Goal: Transaction & Acquisition: Purchase product/service

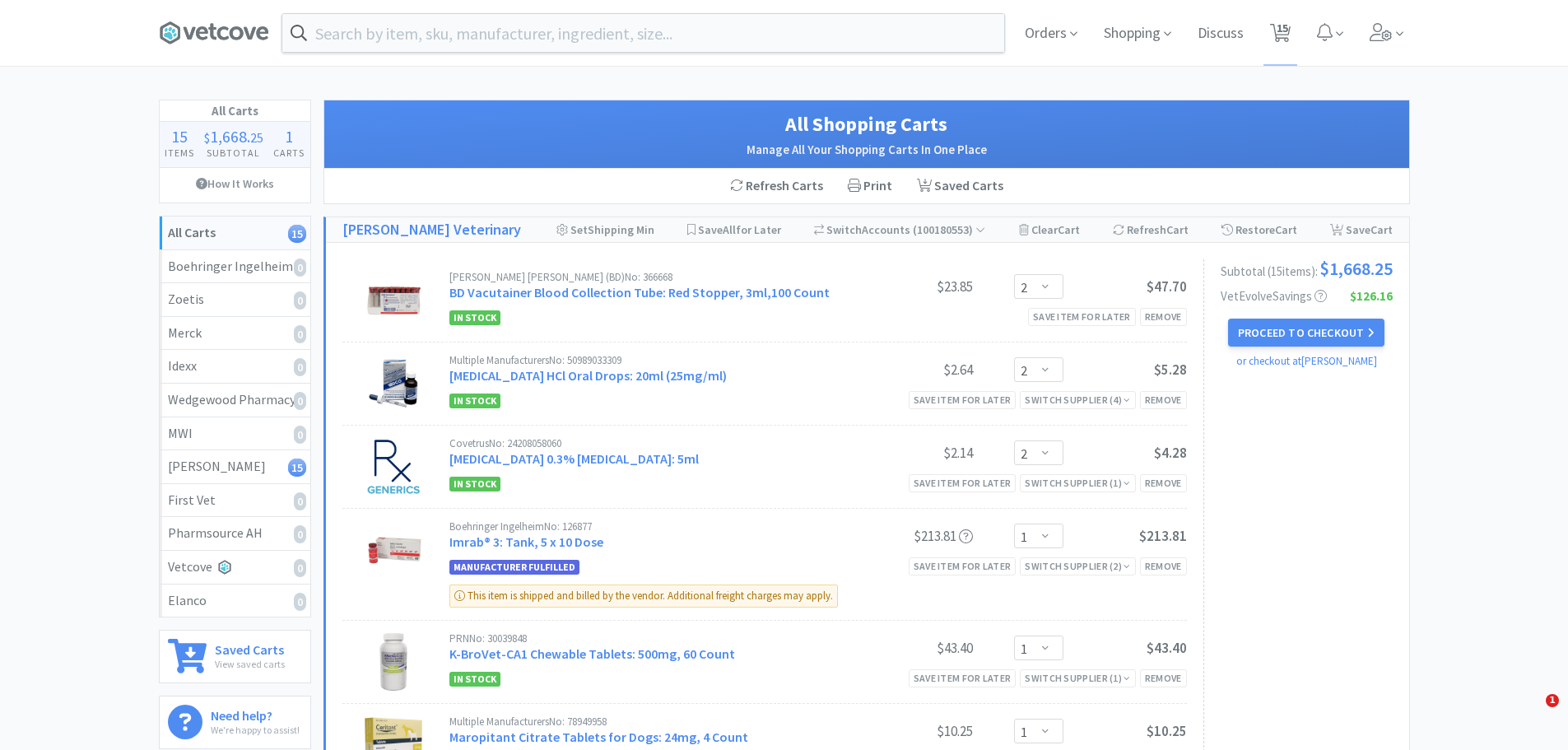
select select "2"
select select "1"
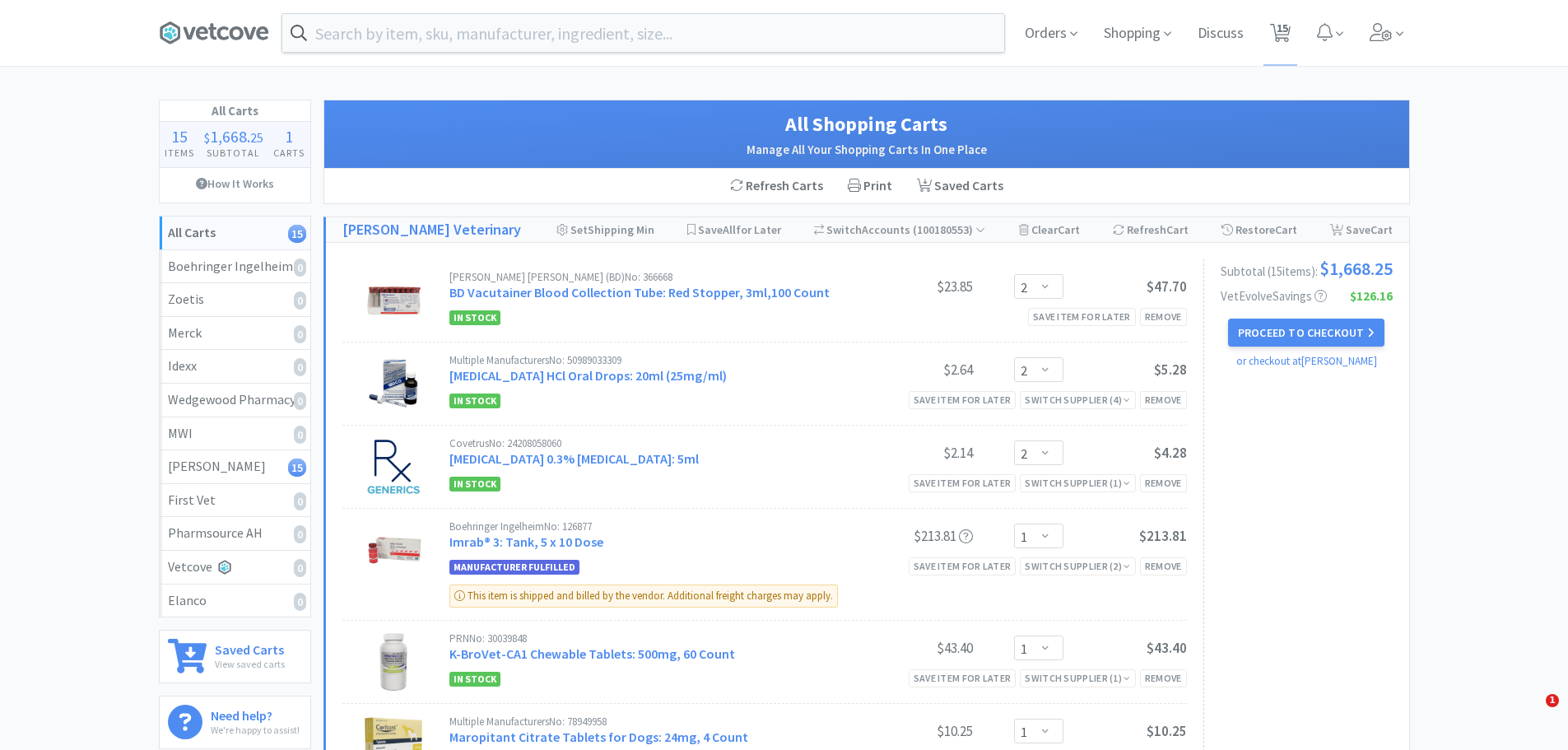
select select "1"
select select "2"
select select "1"
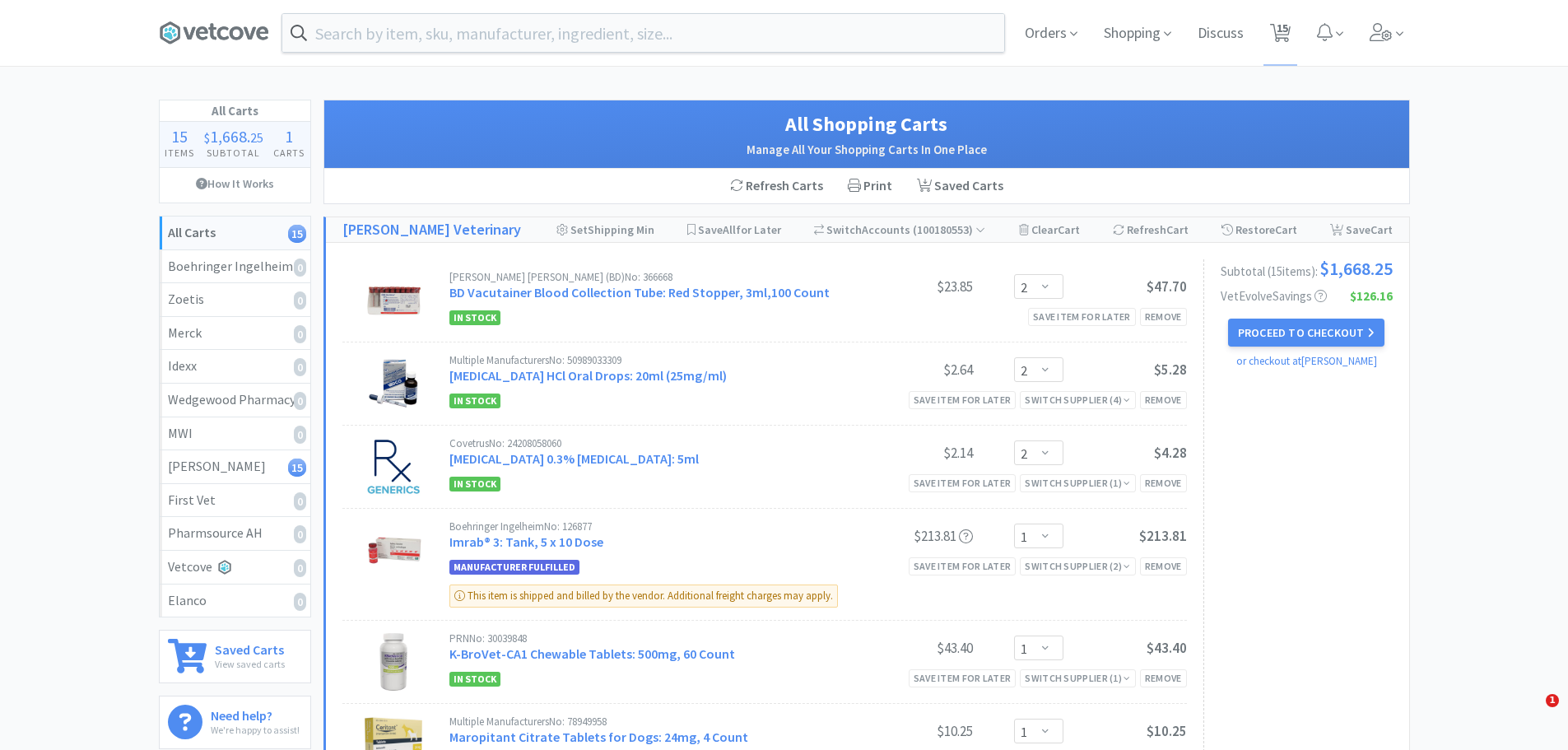
select select "2"
select select "1"
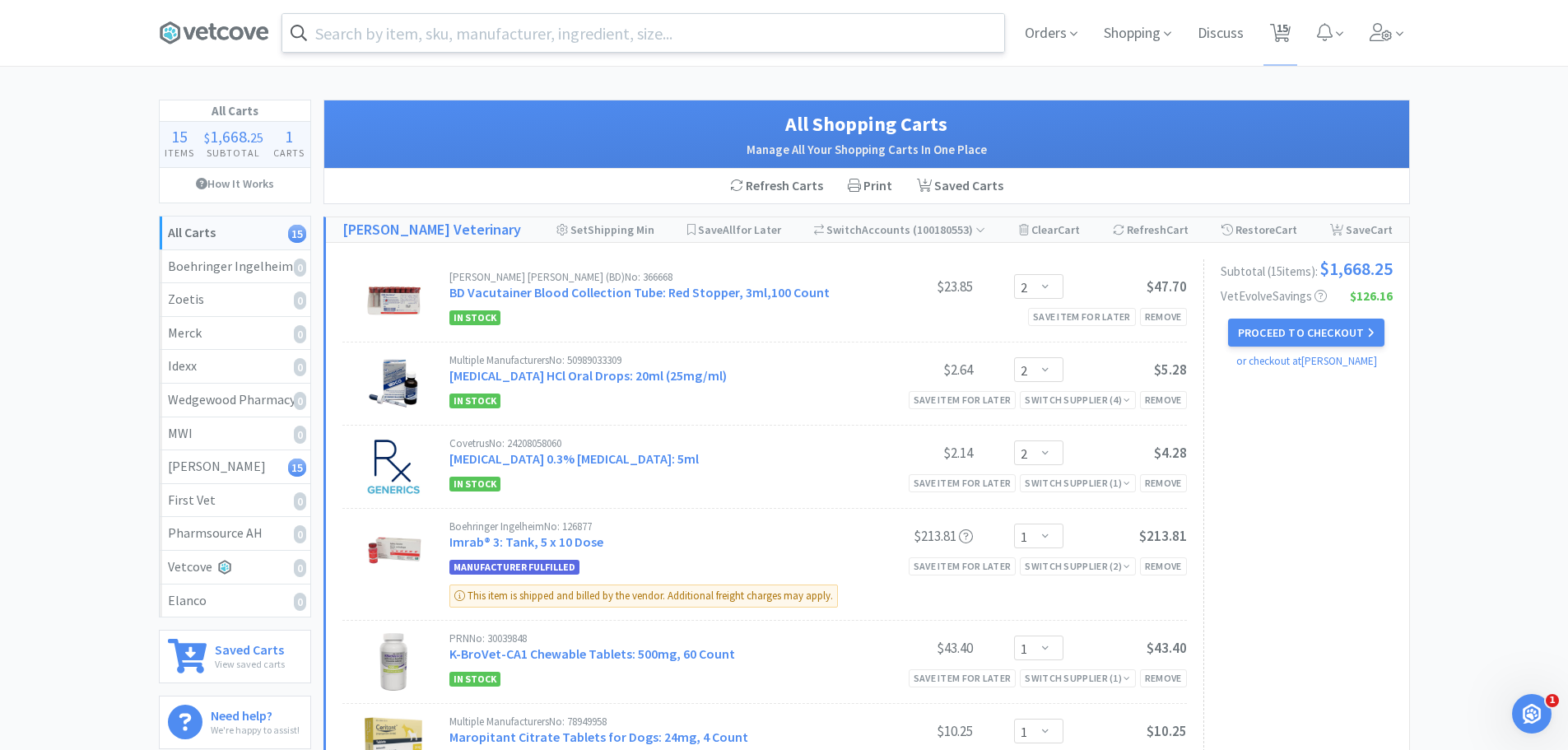
click at [415, 50] on input "text" at bounding box center [643, 33] width 722 height 38
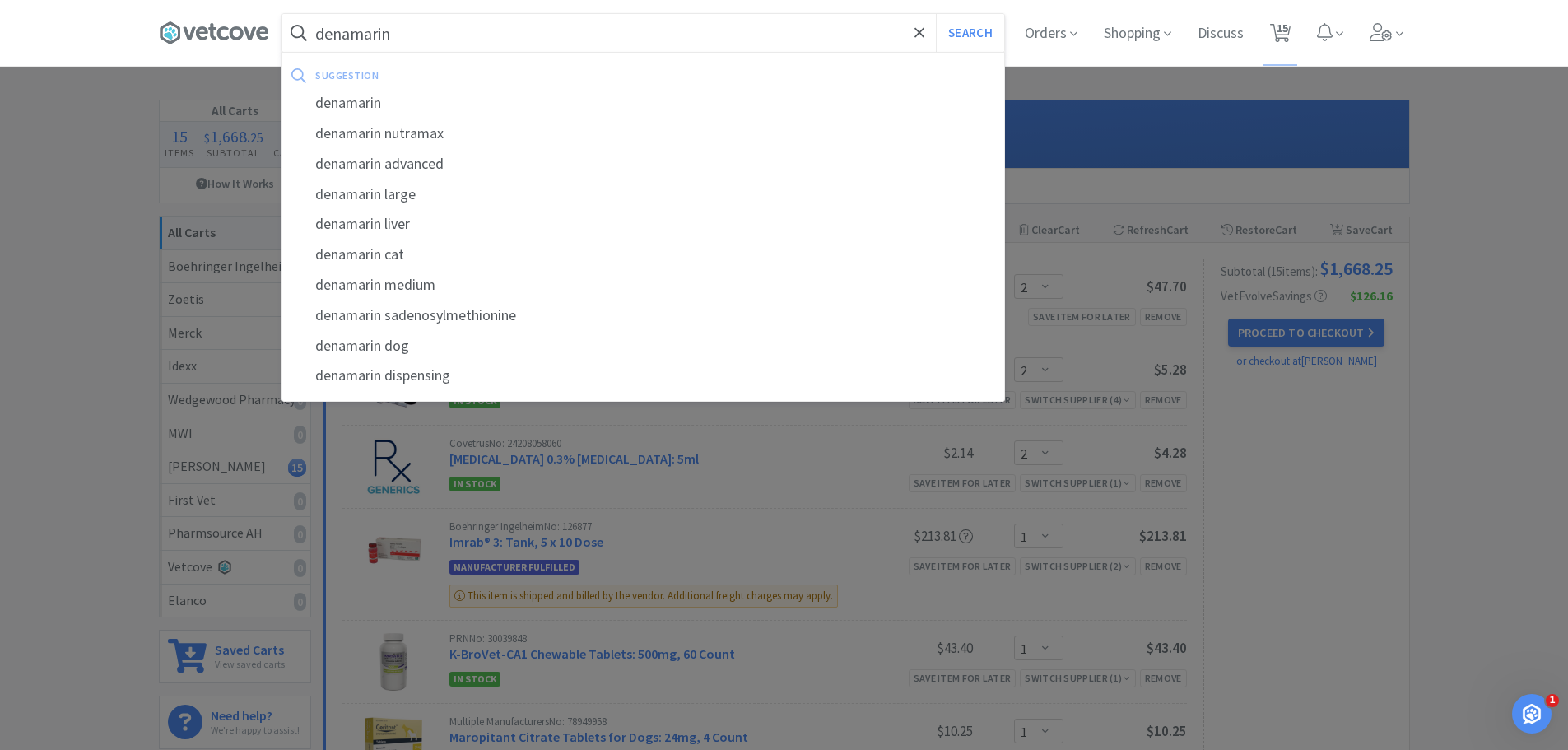
type input "denamarin"
click at [936, 14] on button "Search" at bounding box center [970, 33] width 68 height 38
select select "2"
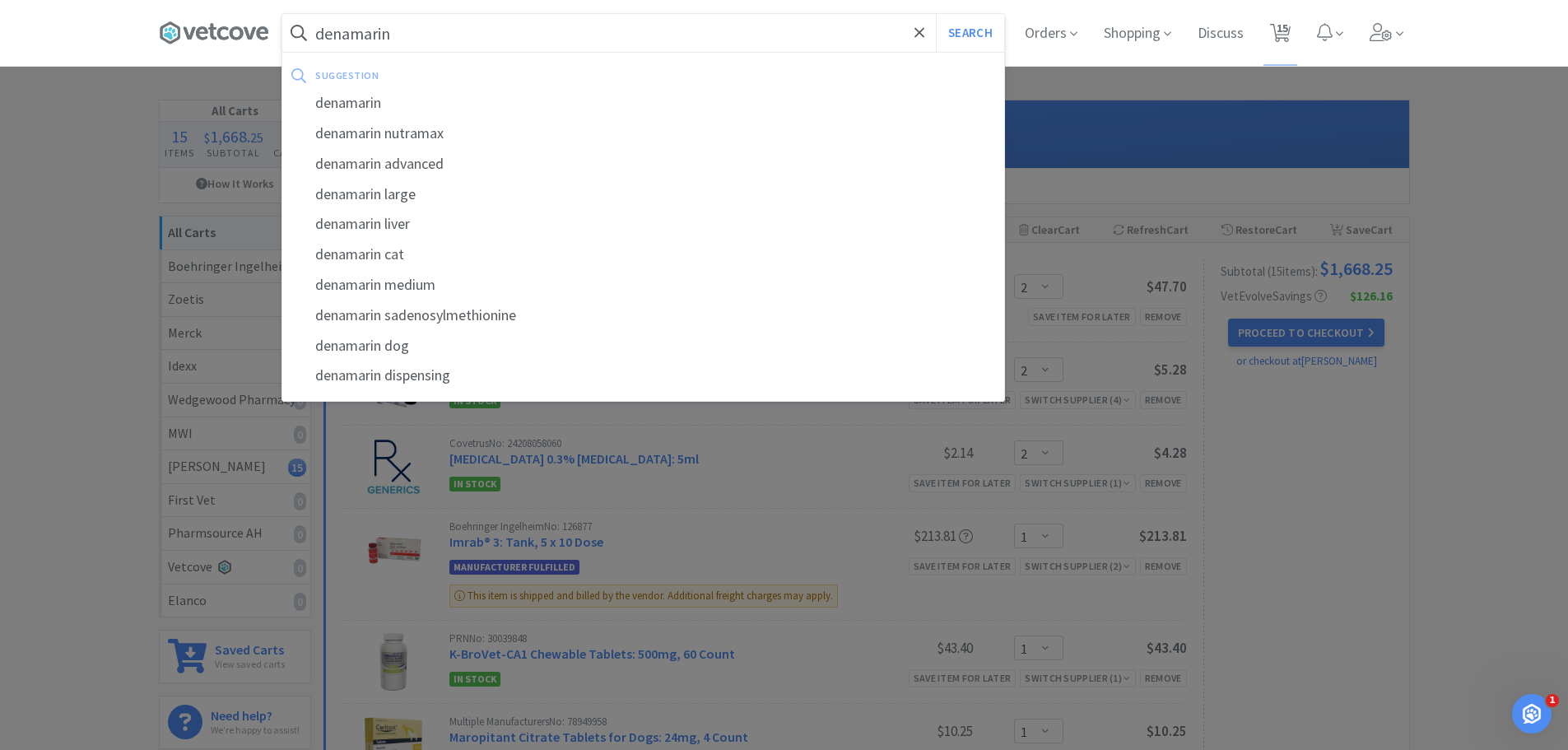
select select "1"
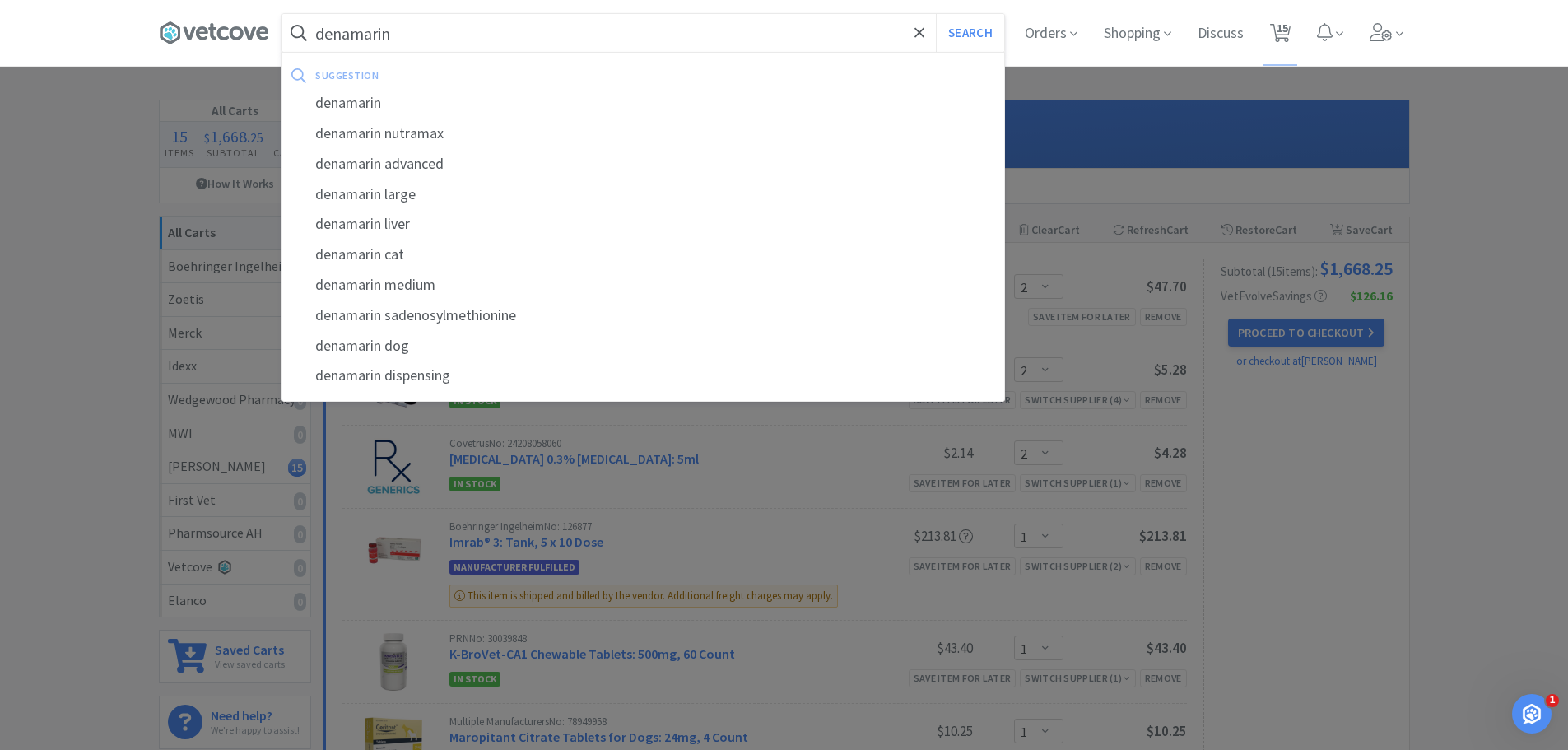
select select "2"
select select "1"
select select "2"
select select "1"
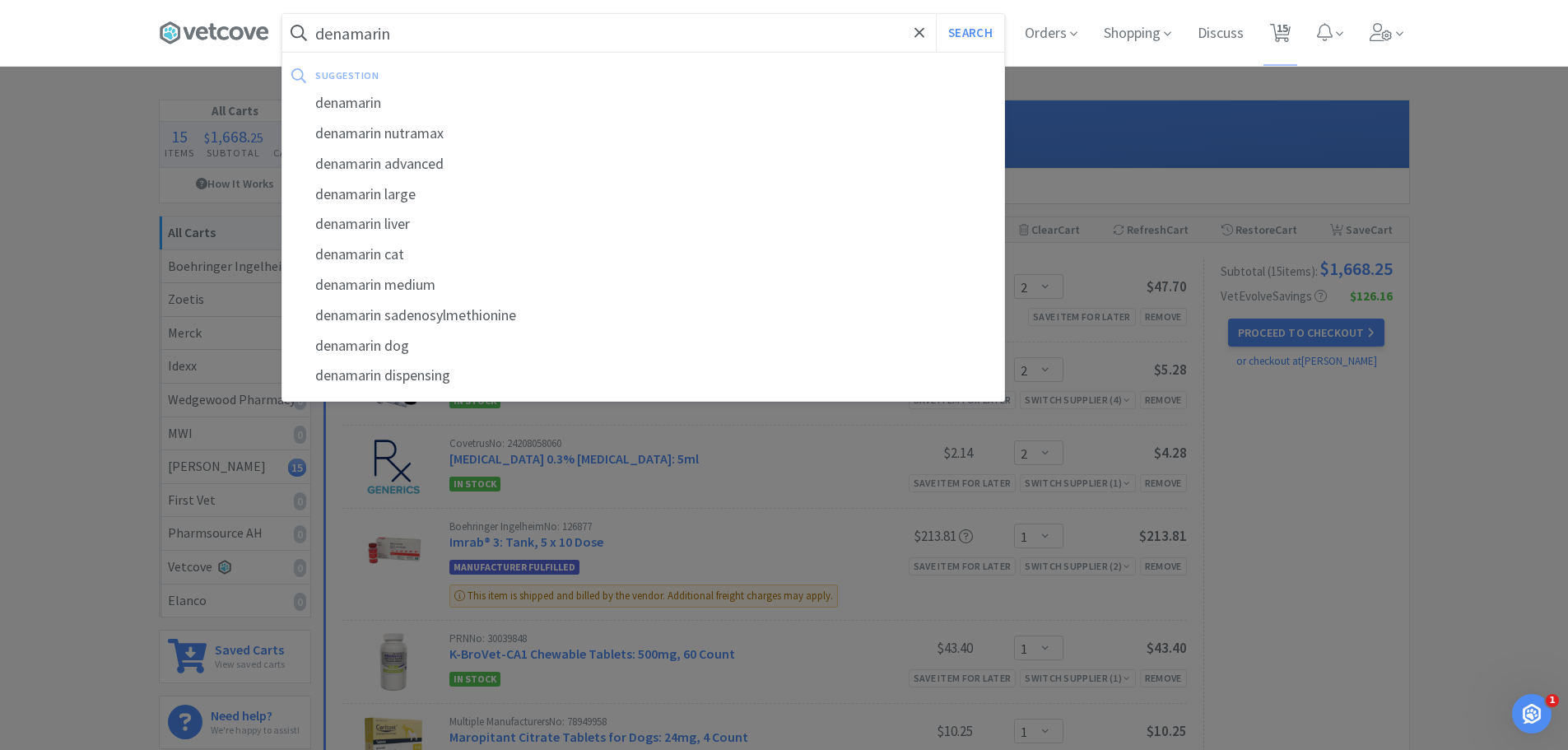
select select "1"
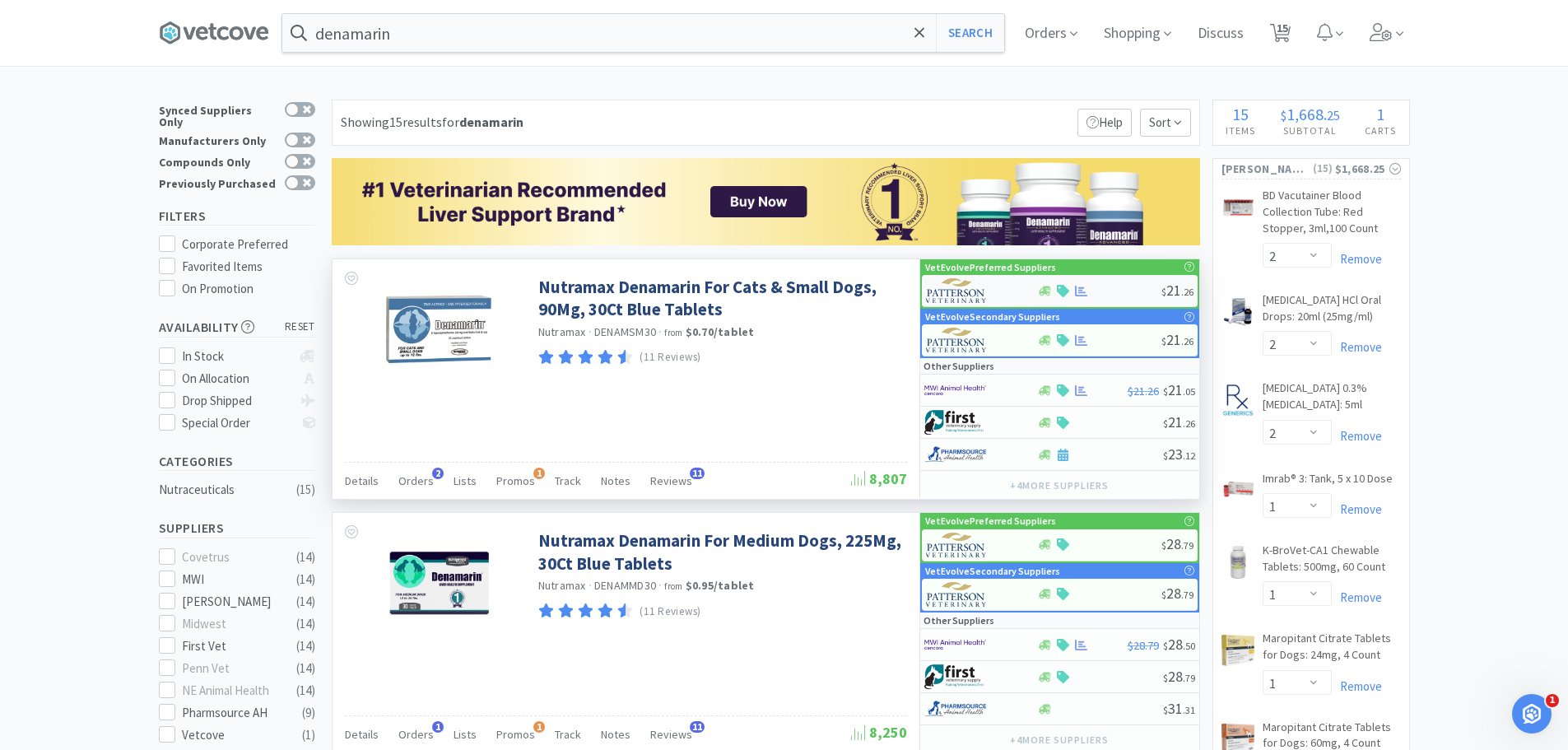
click at [1107, 282] on div "$ 21 . 26" at bounding box center [1060, 291] width 276 height 32
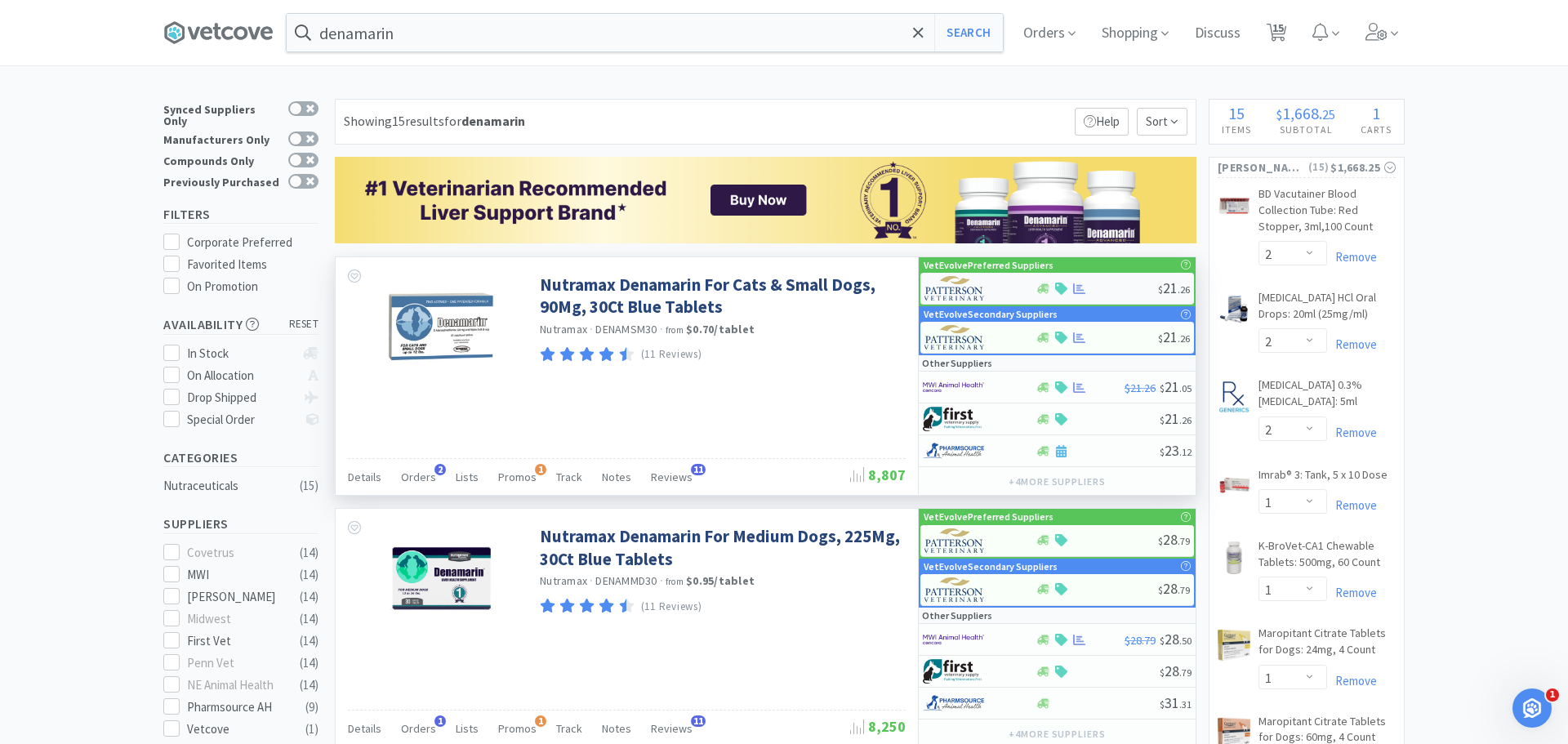
select select "1"
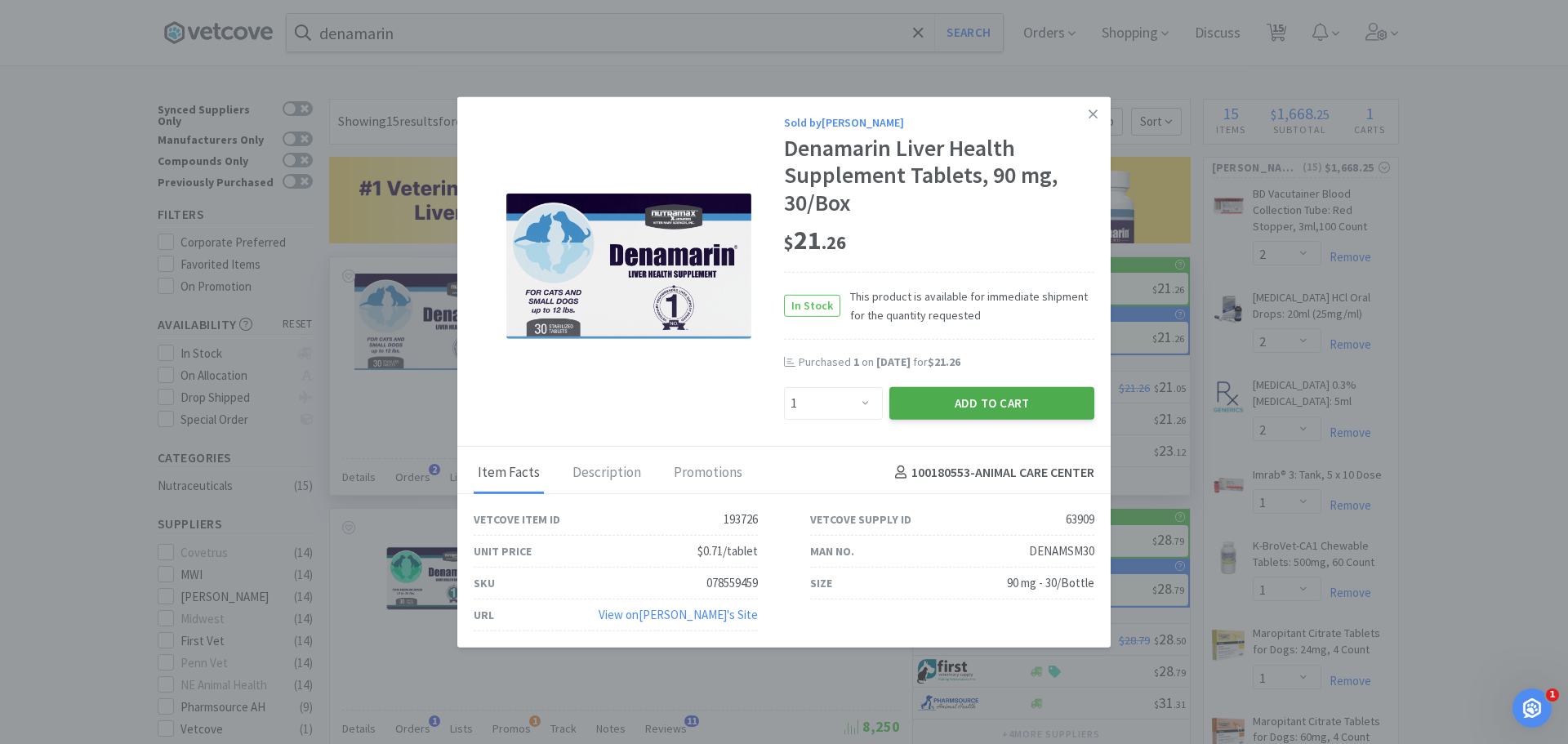
click at [978, 400] on button "Add to Cart" at bounding box center [992, 402] width 205 height 33
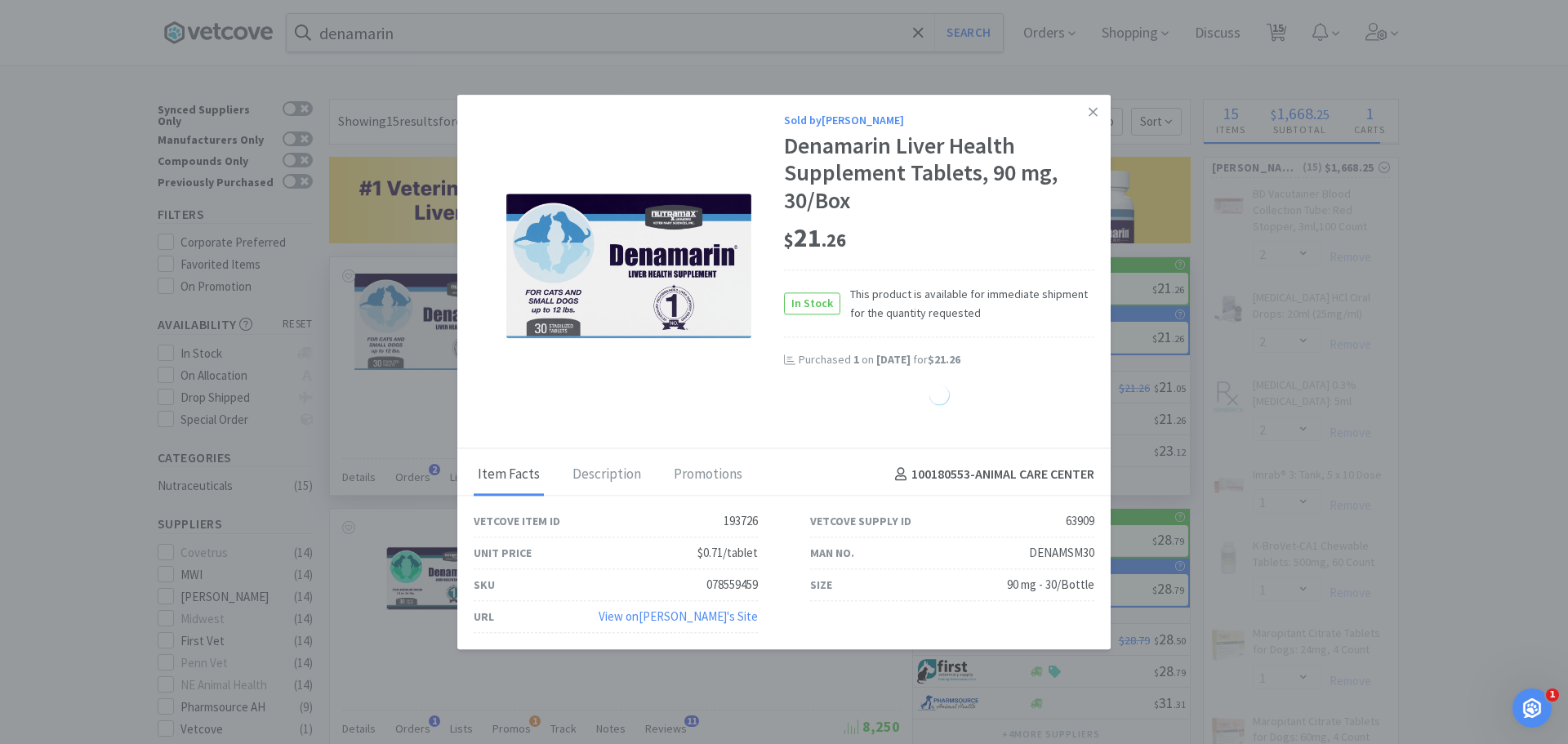
select select "1"
select select "2"
select select "1"
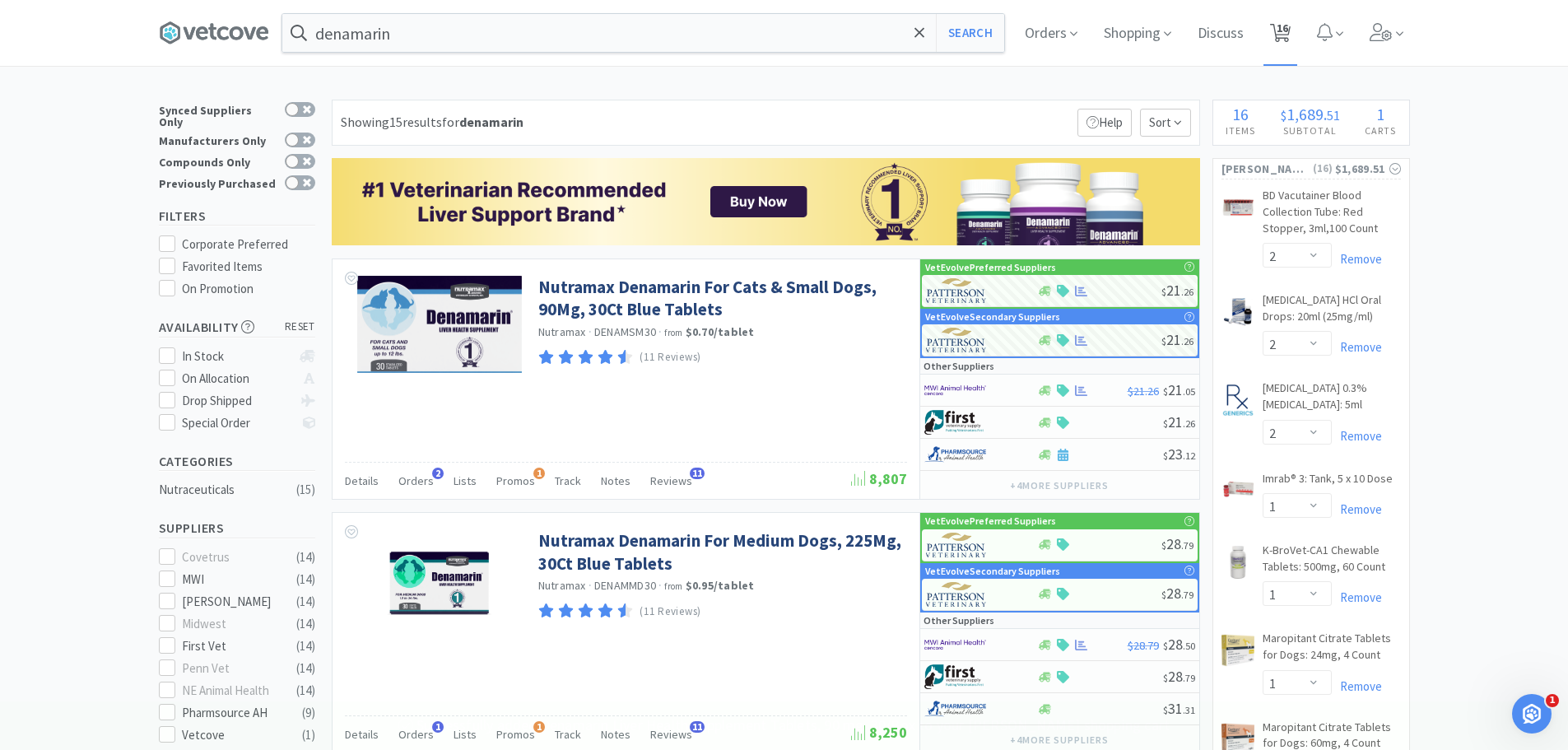
click at [1289, 37] on span "16" at bounding box center [1282, 28] width 11 height 66
select select "2"
select select "1"
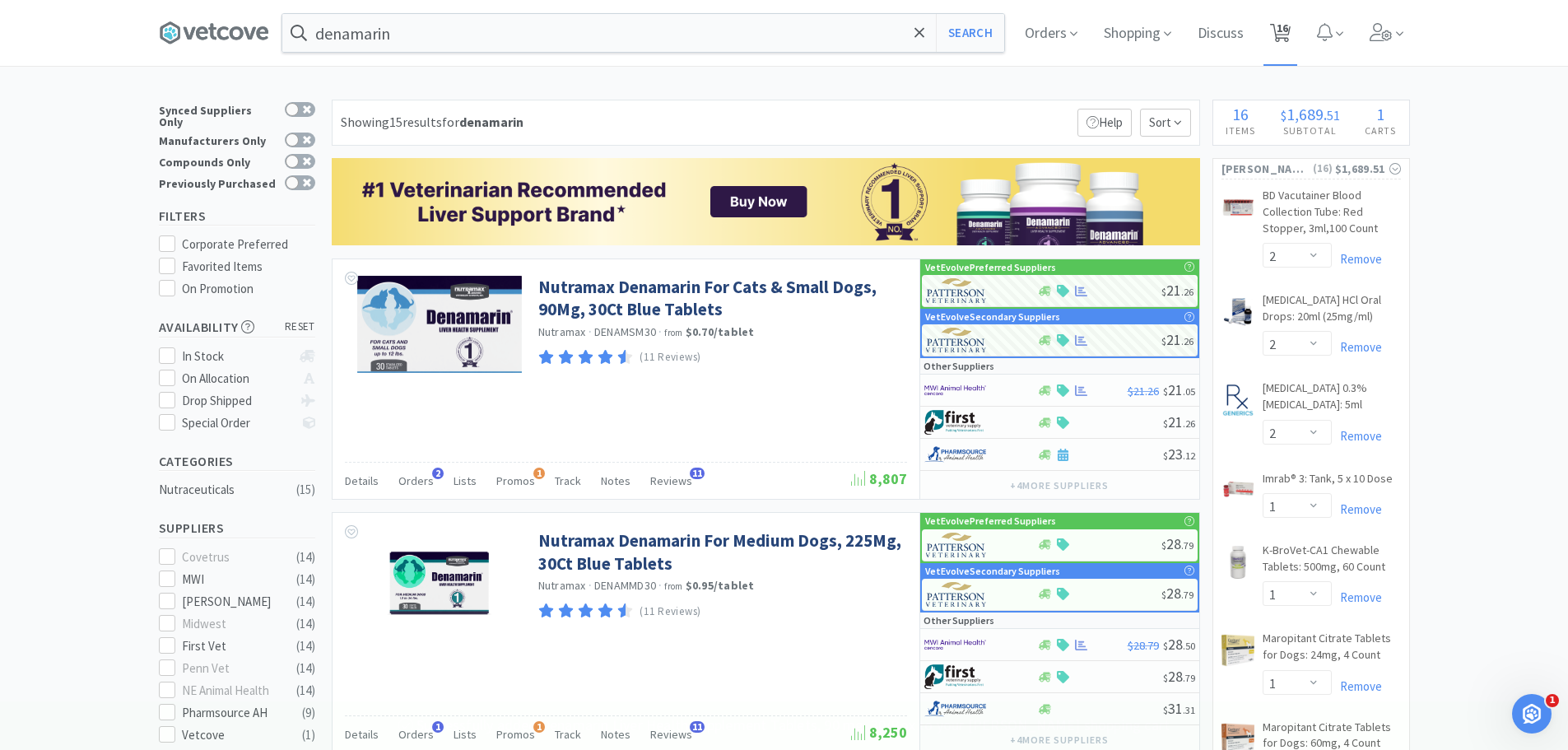
select select "1"
select select "2"
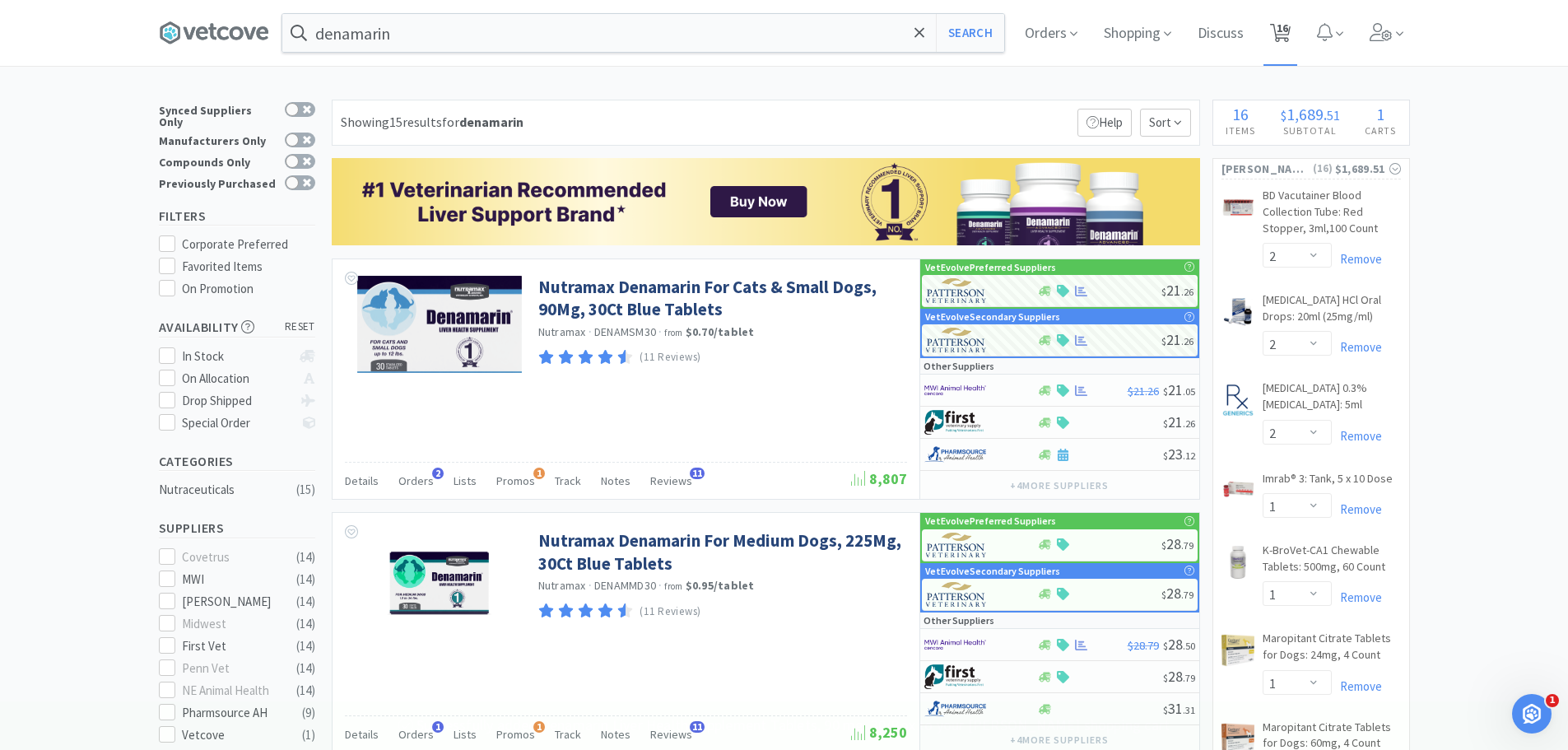
select select "1"
select select "2"
select select "1"
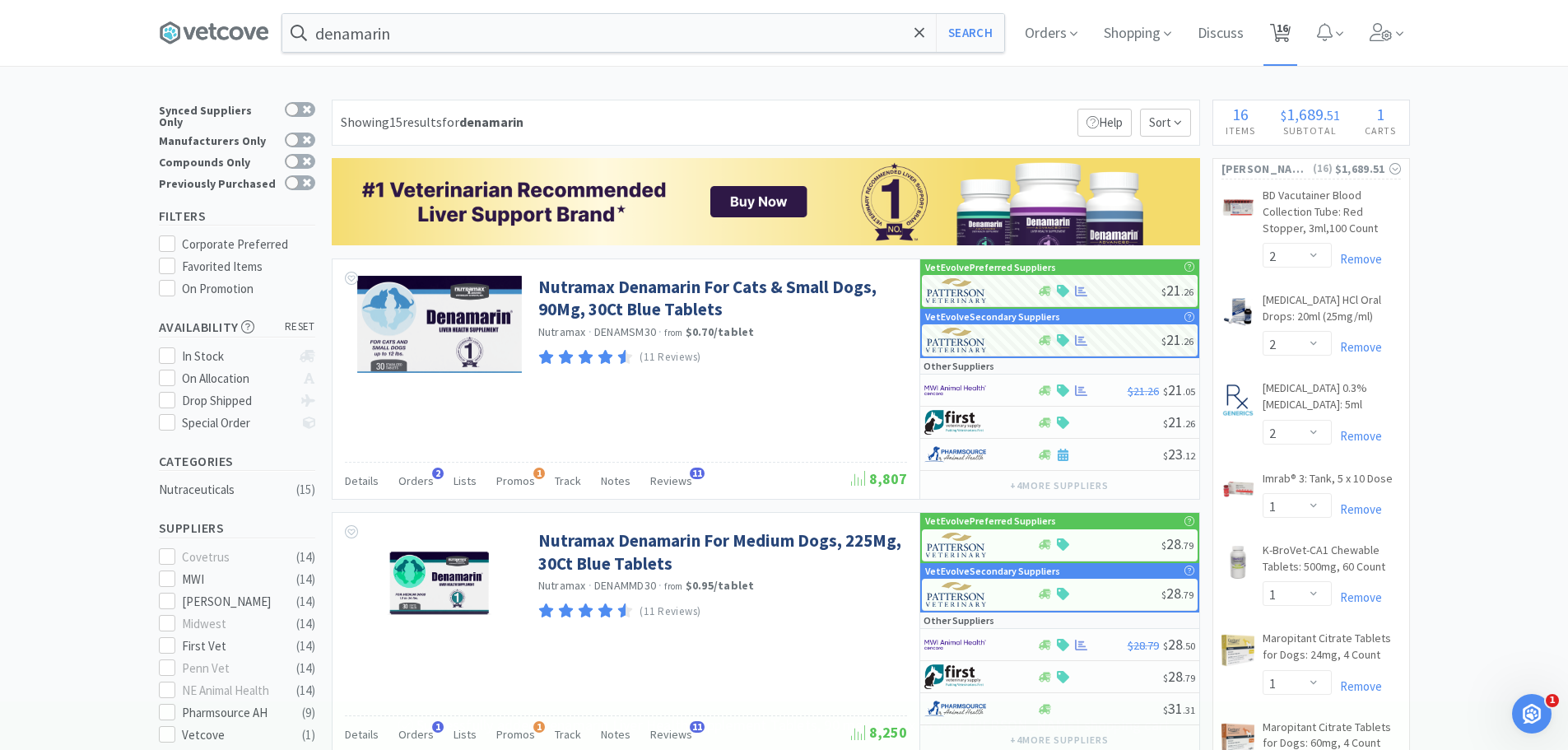
select select "1"
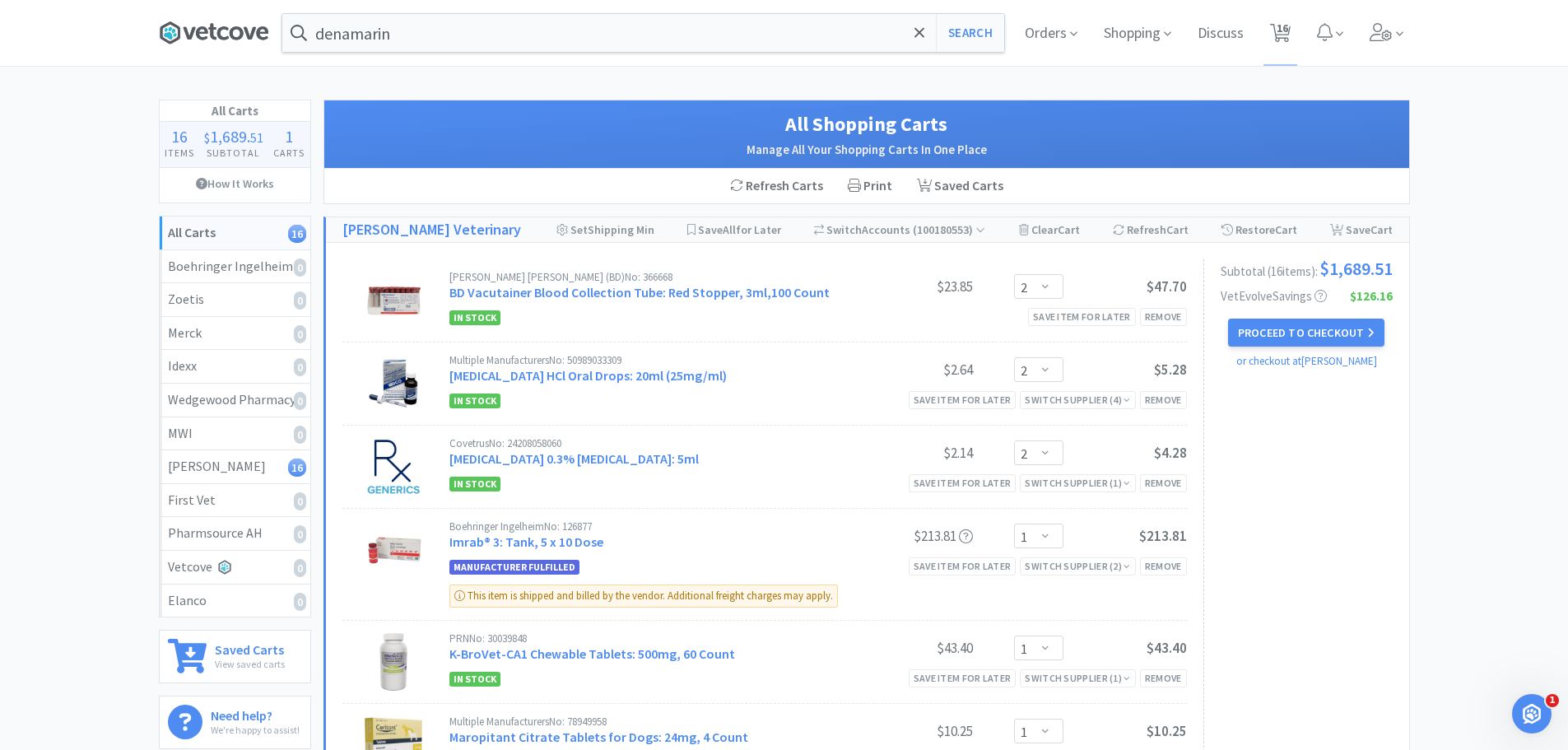
click at [200, 27] on icon at bounding box center [202, 33] width 12 height 13
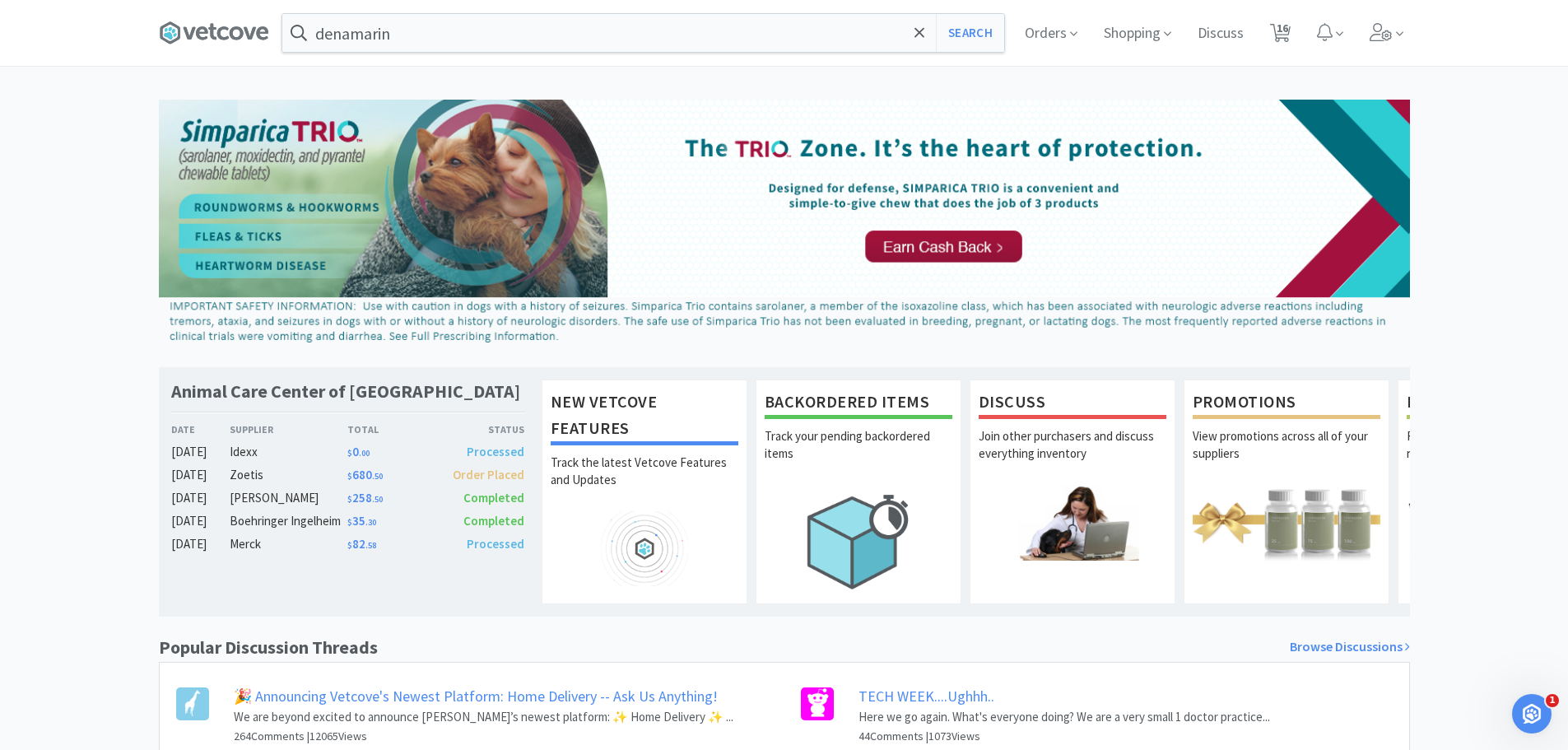
click at [191, 49] on span at bounding box center [220, 33] width 124 height 66
